Goal: Task Accomplishment & Management: Manage account settings

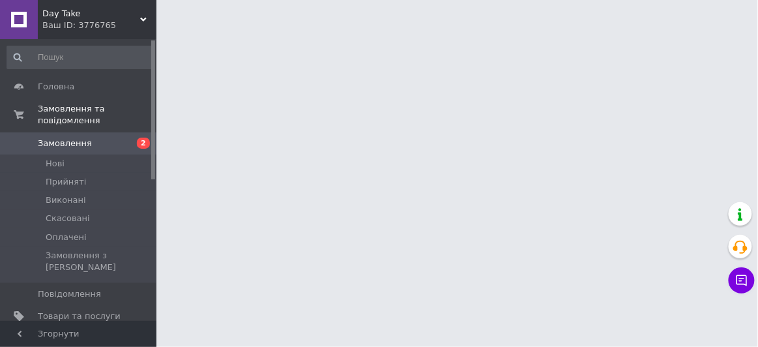
click at [108, 137] on span "Замовлення" at bounding box center [79, 143] width 83 height 12
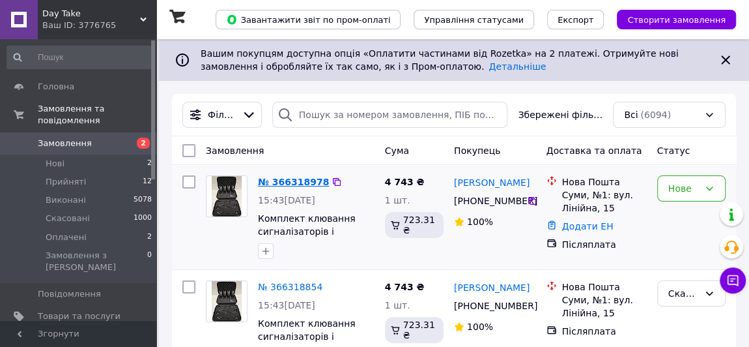
click at [270, 185] on link "№ 366318978" at bounding box center [293, 182] width 71 height 10
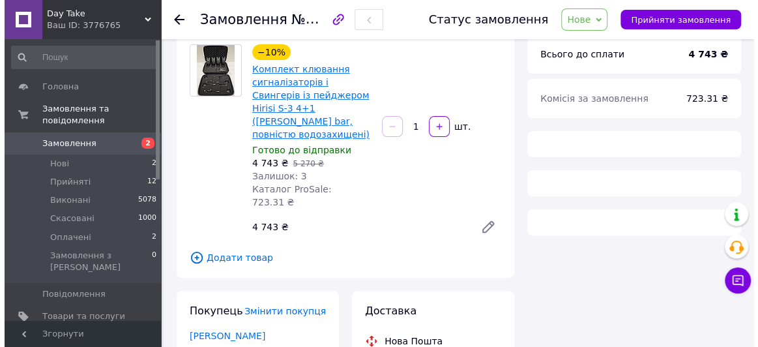
scroll to position [237, 0]
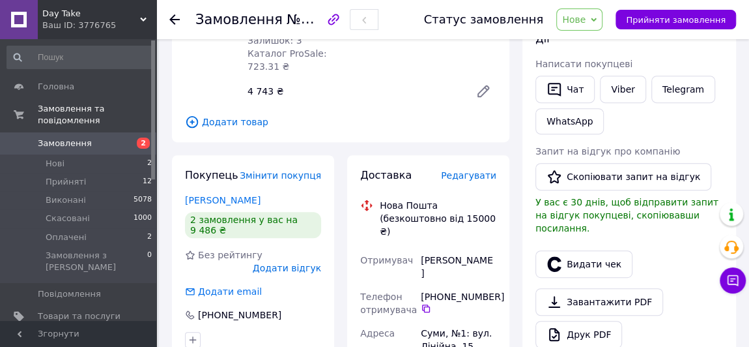
click at [465, 170] on span "Редагувати" at bounding box center [468, 175] width 55 height 10
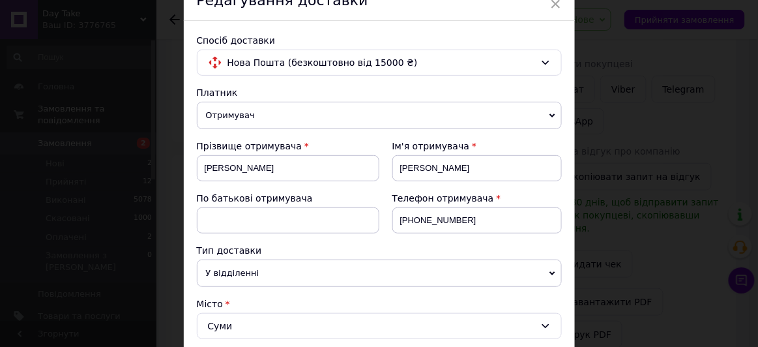
scroll to position [177, 0]
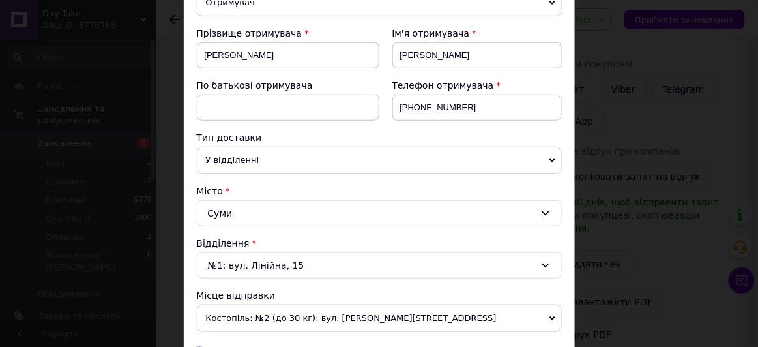
click at [244, 210] on div "Суми" at bounding box center [379, 213] width 365 height 26
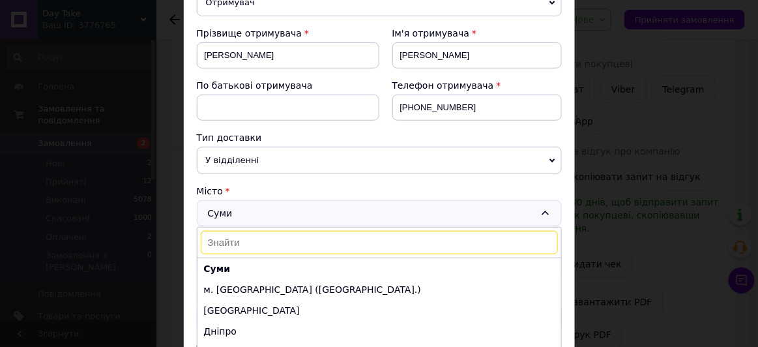
click at [229, 237] on input at bounding box center [379, 242] width 357 height 23
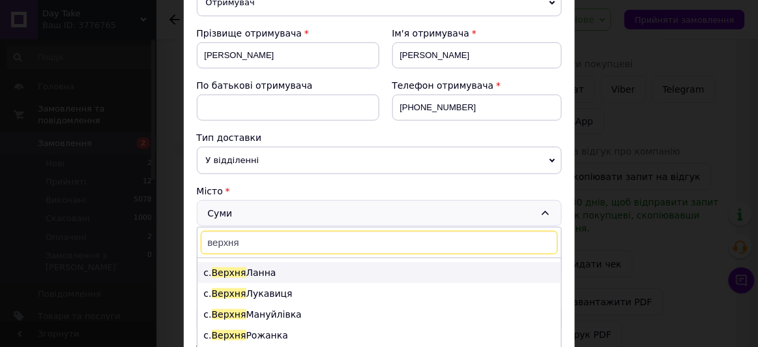
scroll to position [111, 0]
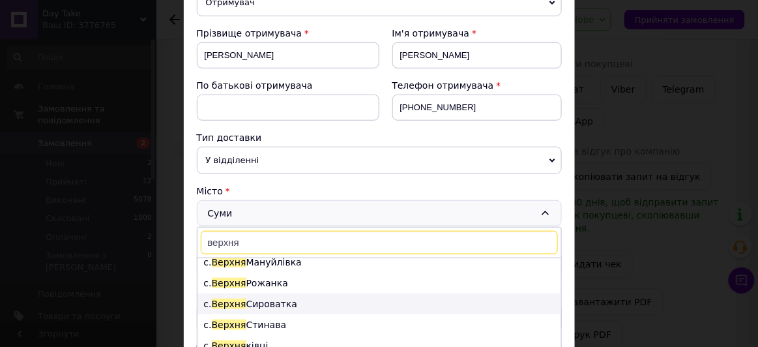
type input "верхня"
click at [284, 305] on li "с. Верхня Сироватка" at bounding box center [379, 303] width 364 height 21
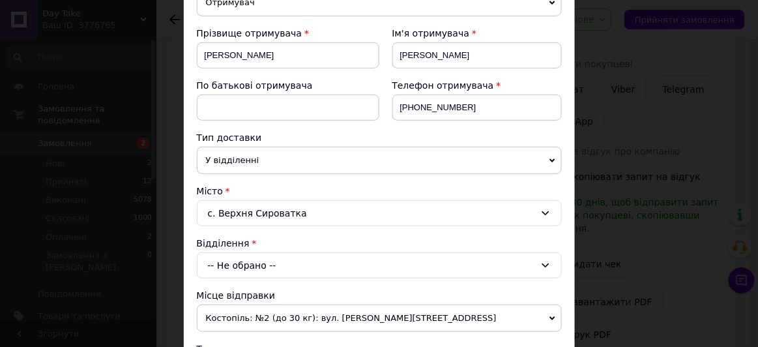
click at [258, 259] on div "-- Не обрано --" at bounding box center [379, 265] width 365 height 26
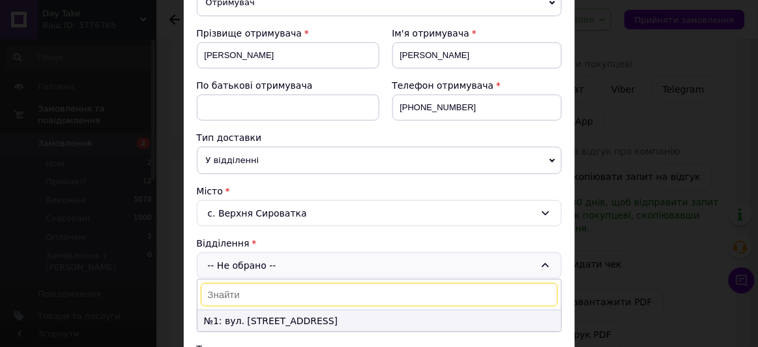
click at [235, 314] on li "№1: вул. [STREET_ADDRESS]" at bounding box center [379, 320] width 364 height 21
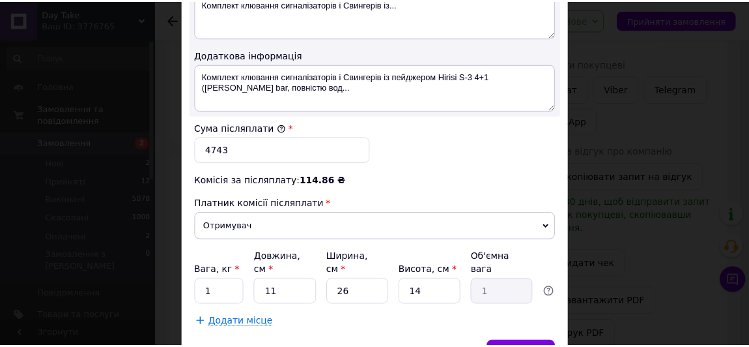
scroll to position [770, 0]
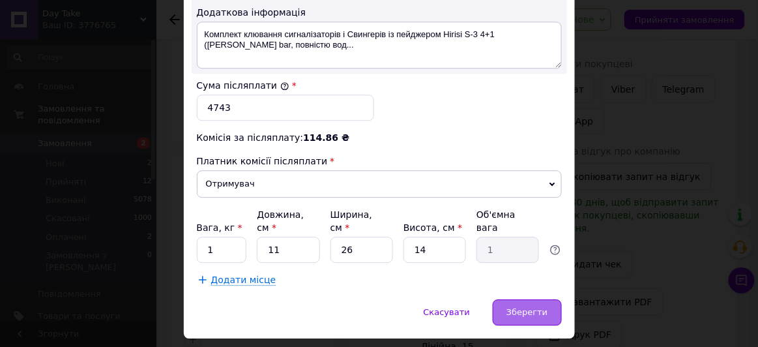
click at [526, 307] on span "Зберегти" at bounding box center [526, 312] width 41 height 10
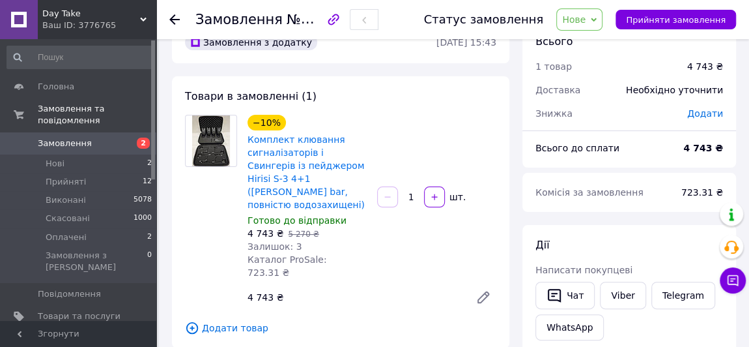
scroll to position [0, 0]
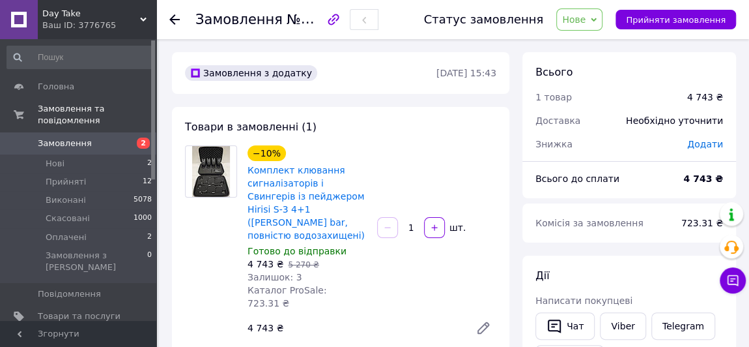
click at [585, 17] on span "Нове" at bounding box center [573, 19] width 23 height 10
click at [592, 48] on li "Прийнято" at bounding box center [587, 46] width 60 height 20
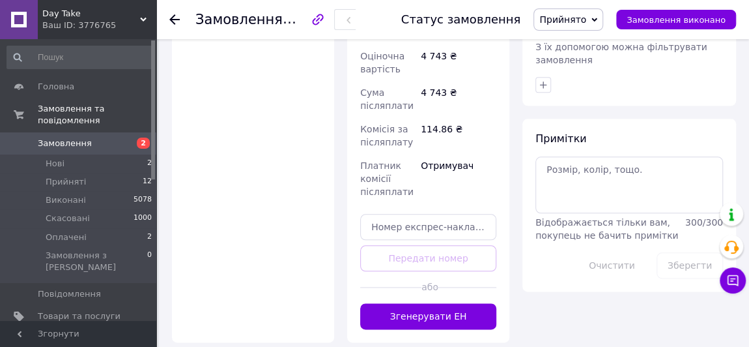
scroll to position [651, 0]
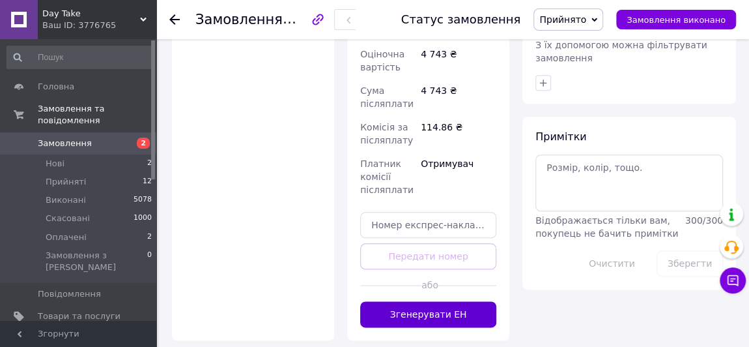
click at [421, 301] on button "Згенерувати ЕН" at bounding box center [428, 314] width 136 height 26
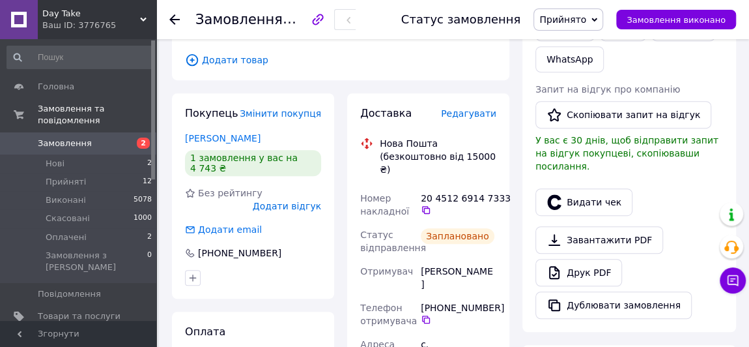
scroll to position [296, 0]
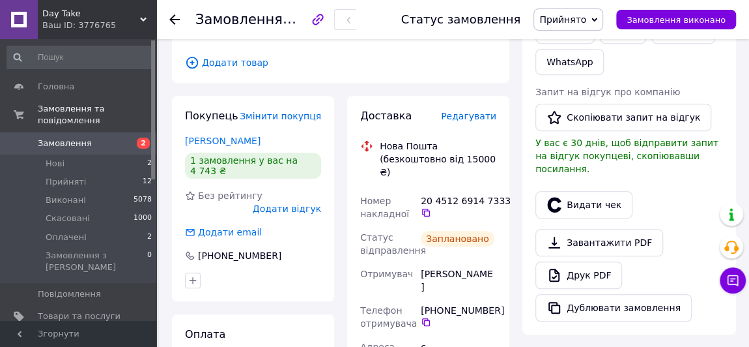
click at [483, 111] on span "Редагувати" at bounding box center [468, 116] width 55 height 10
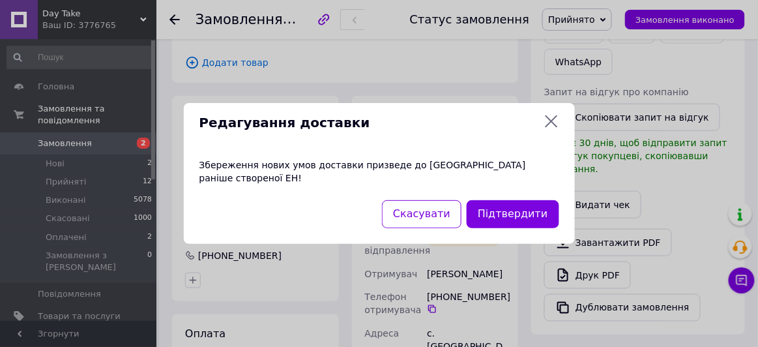
click at [555, 122] on icon at bounding box center [551, 121] width 16 height 16
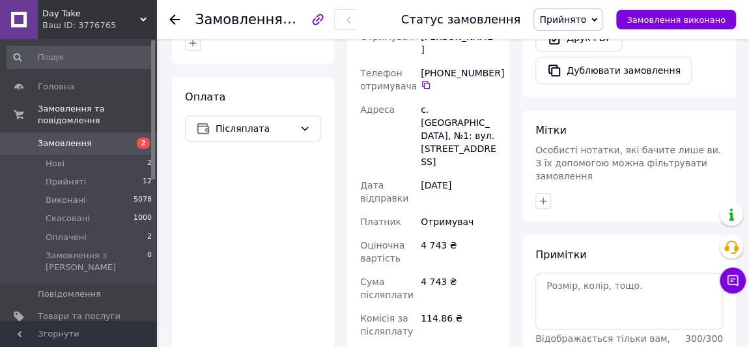
scroll to position [651, 0]
